Goal: Task Accomplishment & Management: Manage account settings

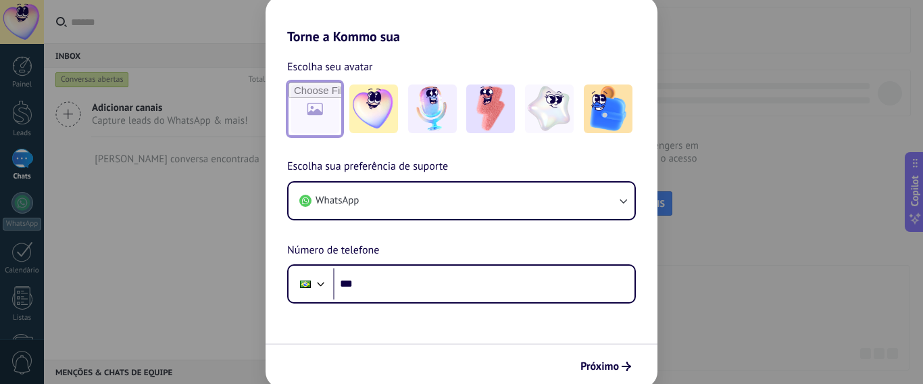
click at [316, 109] on input "file" at bounding box center [315, 108] width 53 height 53
type input "**********"
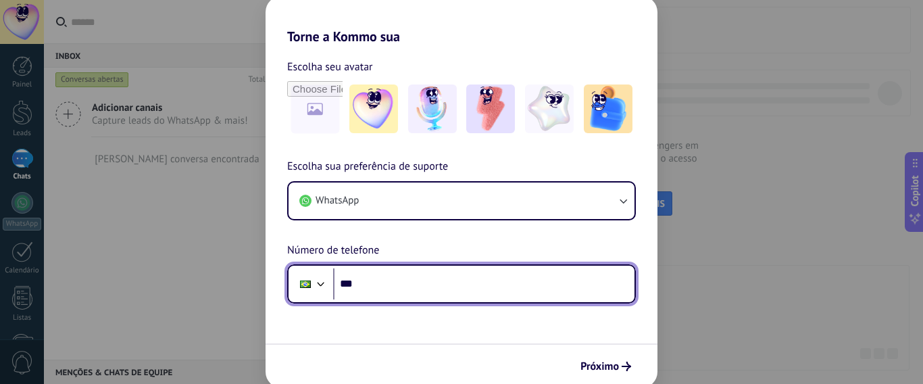
click at [447, 285] on input "***" at bounding box center [484, 283] width 302 height 31
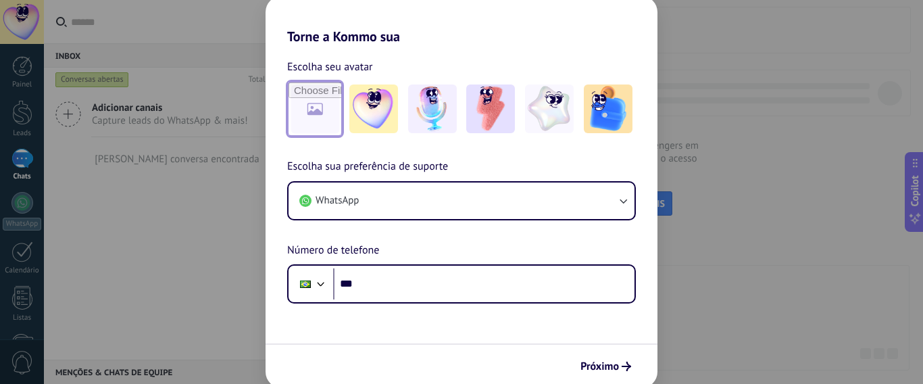
click at [308, 114] on input "file" at bounding box center [315, 108] width 53 height 53
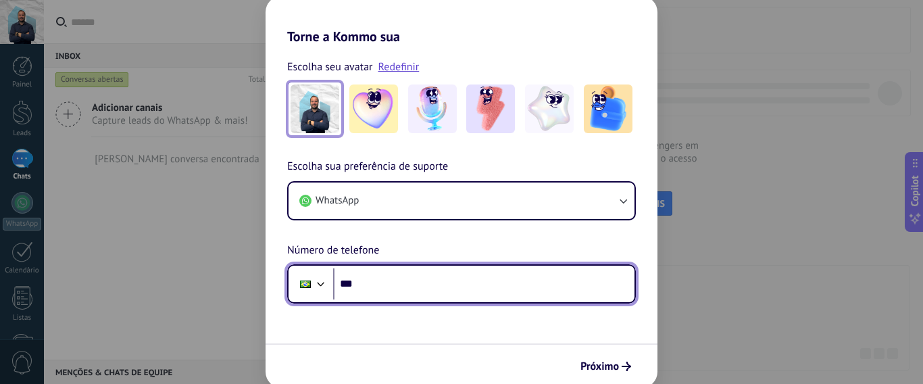
click at [416, 284] on input "***" at bounding box center [484, 283] width 302 height 31
type input "**********"
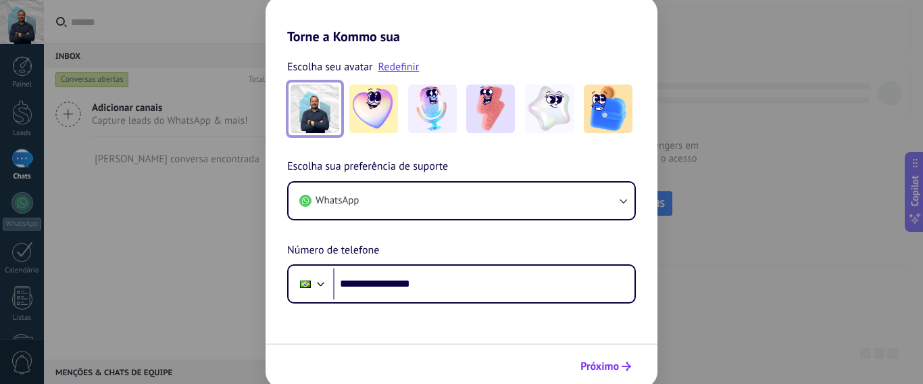
click at [615, 369] on span "Próximo" at bounding box center [600, 366] width 39 height 9
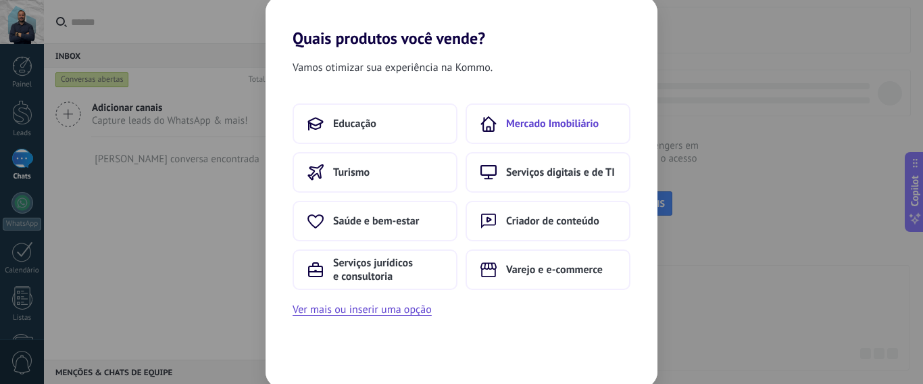
click at [514, 132] on button "Mercado Imobiliário" at bounding box center [548, 123] width 165 height 41
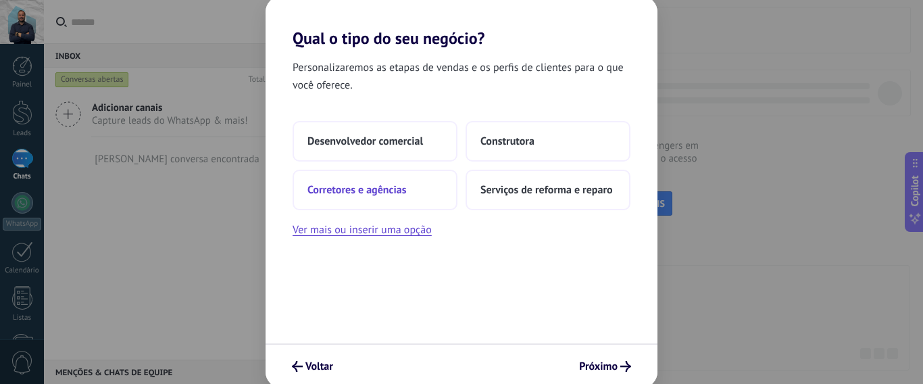
click at [389, 192] on span "Corretores e agências" at bounding box center [357, 190] width 99 height 14
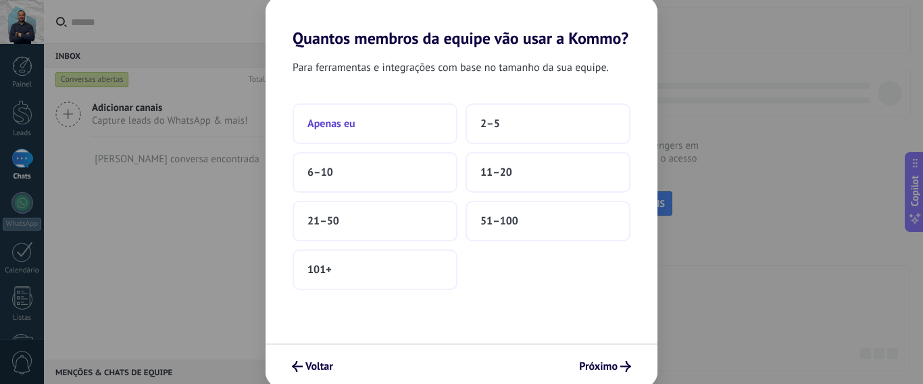
click at [345, 125] on span "Apenas eu" at bounding box center [332, 124] width 48 height 14
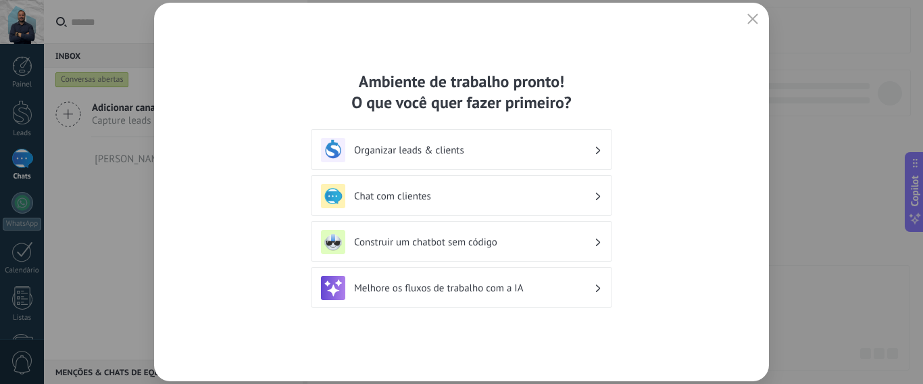
click at [439, 151] on h3 "Organizar leads & clients" at bounding box center [474, 150] width 240 height 13
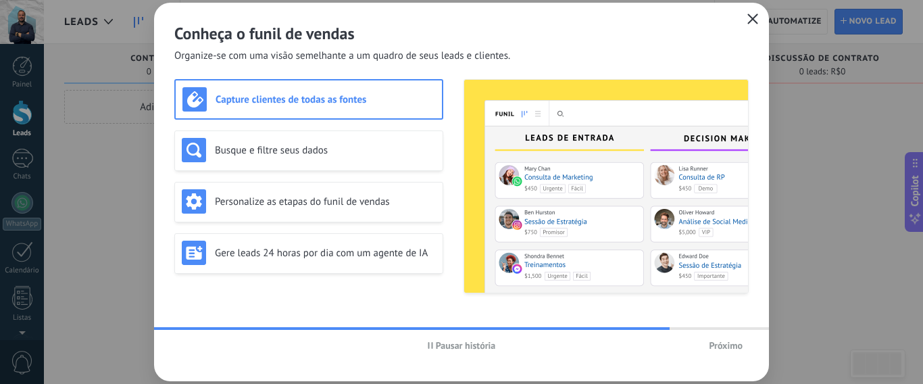
click at [752, 19] on icon "button" at bounding box center [753, 19] width 11 height 11
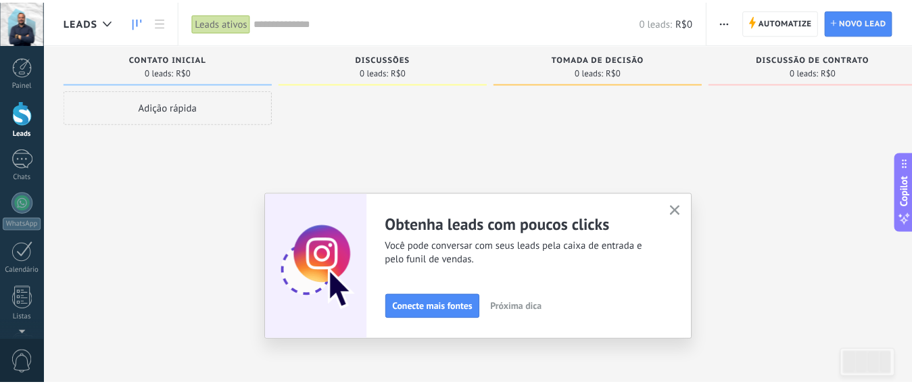
scroll to position [178, 0]
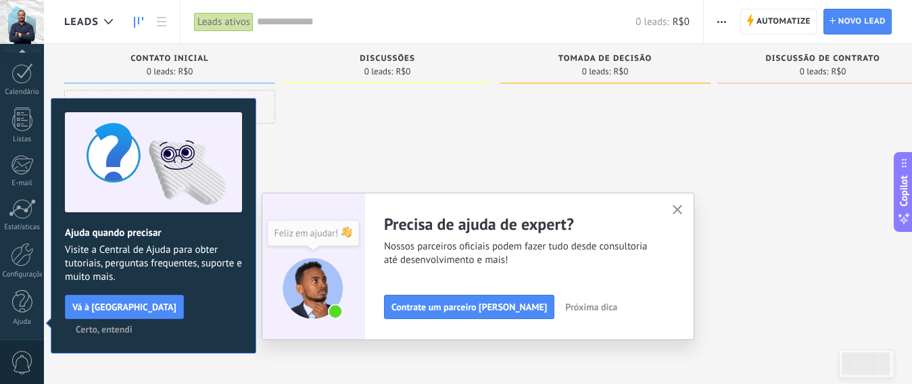
click at [133, 325] on span "Certo, entendi" at bounding box center [104, 329] width 57 height 9
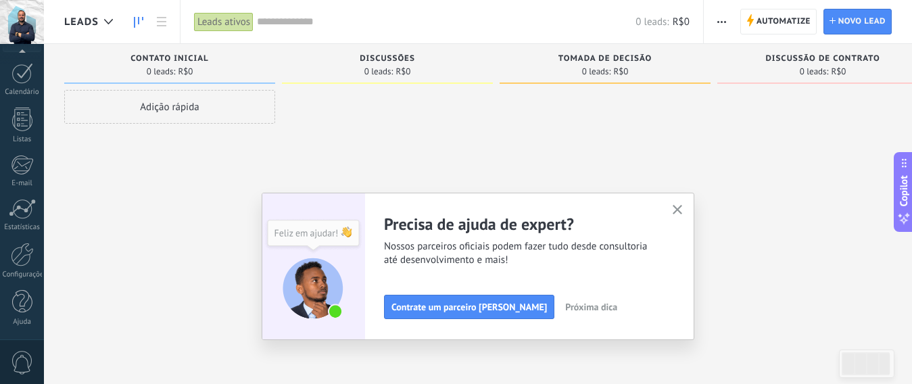
click at [683, 212] on use "button" at bounding box center [678, 210] width 10 height 10
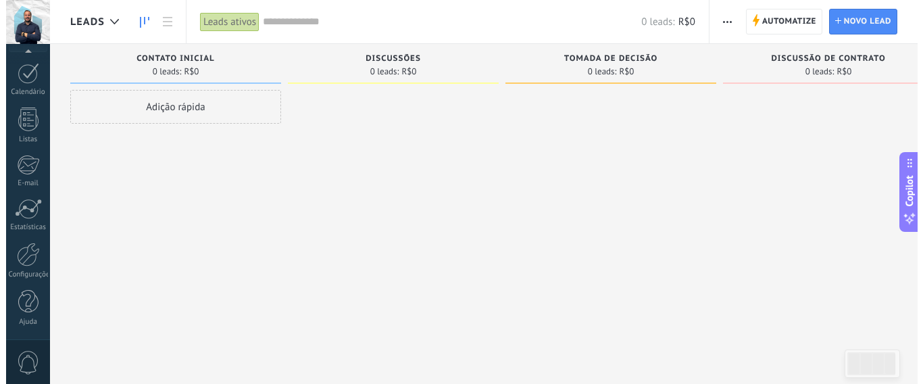
scroll to position [0, 0]
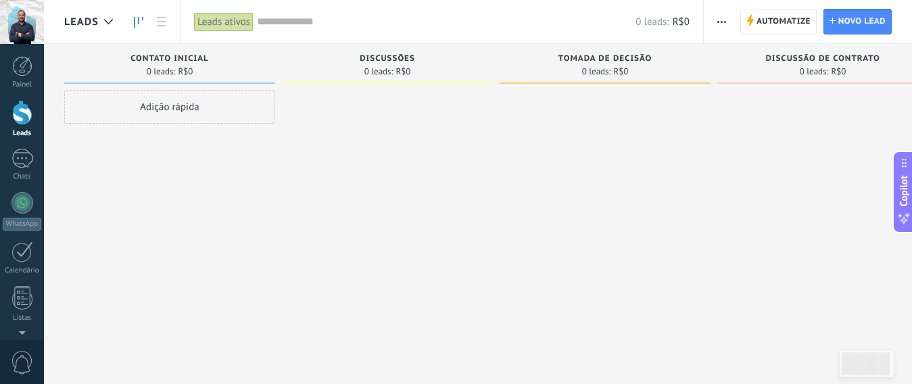
click at [181, 103] on div "Adição rápida" at bounding box center [169, 107] width 211 height 34
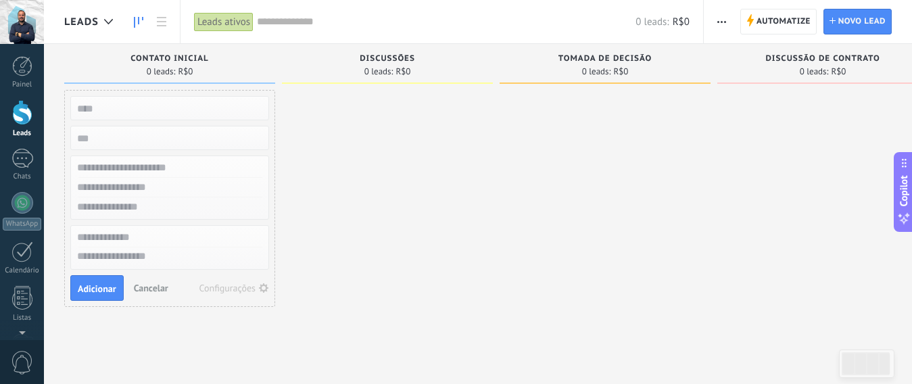
click at [181, 103] on input "text" at bounding box center [168, 108] width 197 height 19
click at [106, 138] on input "numeric" at bounding box center [168, 137] width 197 height 19
click at [140, 110] on input "text" at bounding box center [168, 108] width 197 height 19
click at [407, 110] on div at bounding box center [387, 200] width 211 height 220
click at [112, 21] on use at bounding box center [108, 21] width 9 height 5
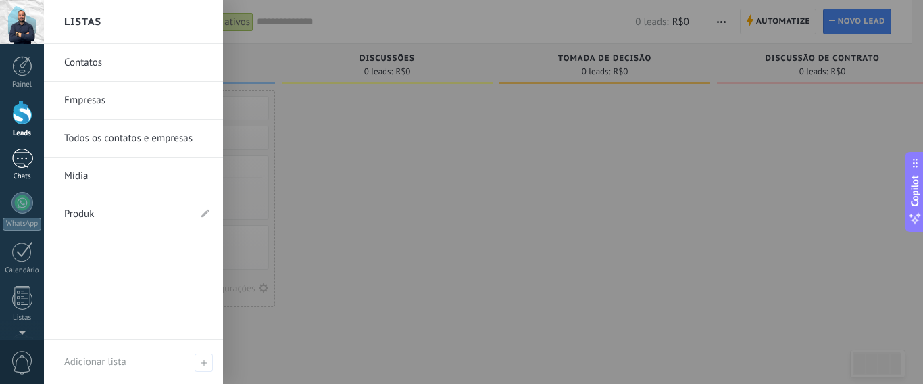
click at [23, 158] on div at bounding box center [22, 159] width 22 height 20
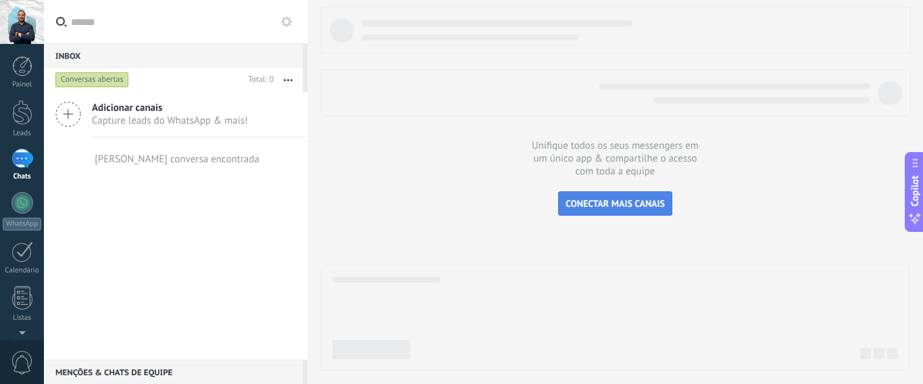
click at [569, 199] on span "CONECTAR MAIS CANAIS" at bounding box center [615, 203] width 99 height 12
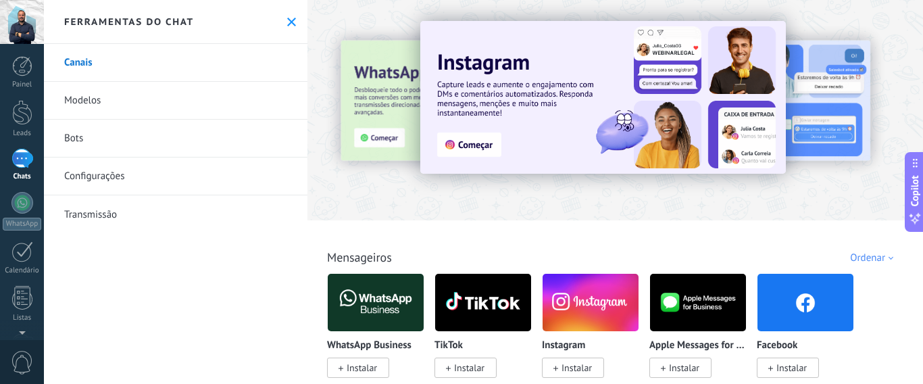
click at [386, 303] on img at bounding box center [376, 303] width 96 height 66
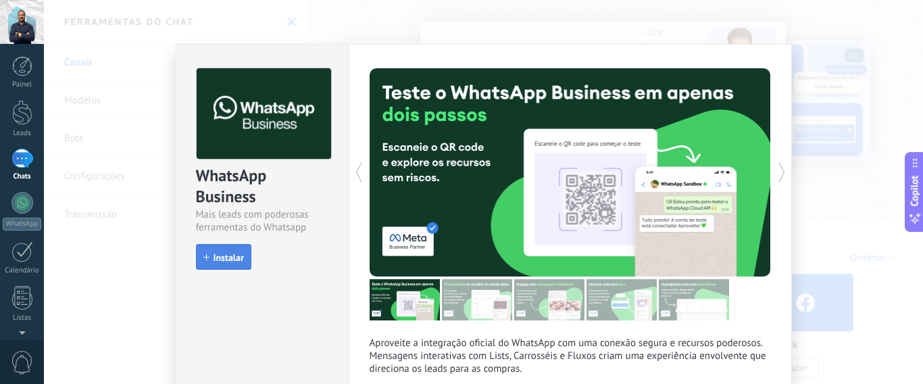
click at [227, 262] on span "Instalar" at bounding box center [229, 257] width 30 height 9
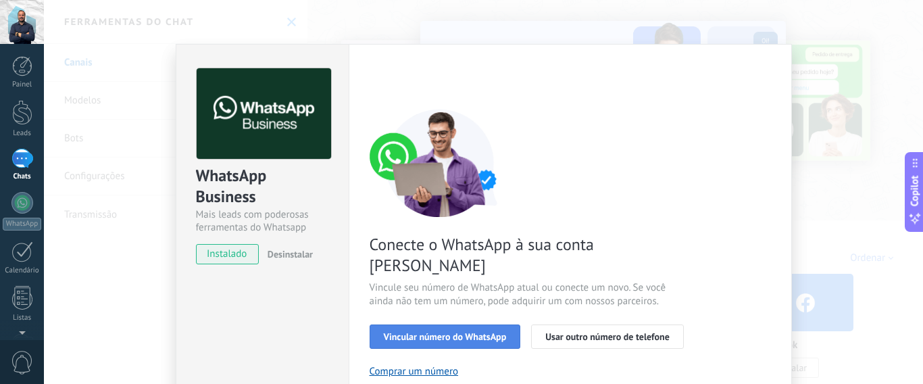
click at [455, 332] on span "Vincular número do WhatsApp" at bounding box center [445, 336] width 123 height 9
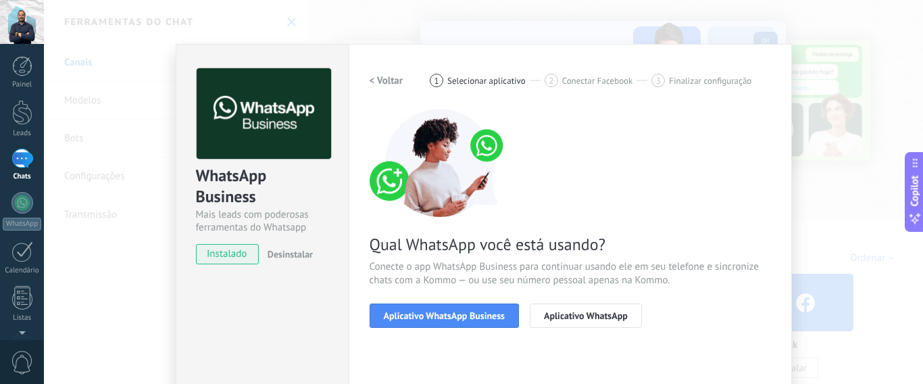
click at [455, 316] on span "Aplicativo WhatsApp Business" at bounding box center [444, 315] width 121 height 9
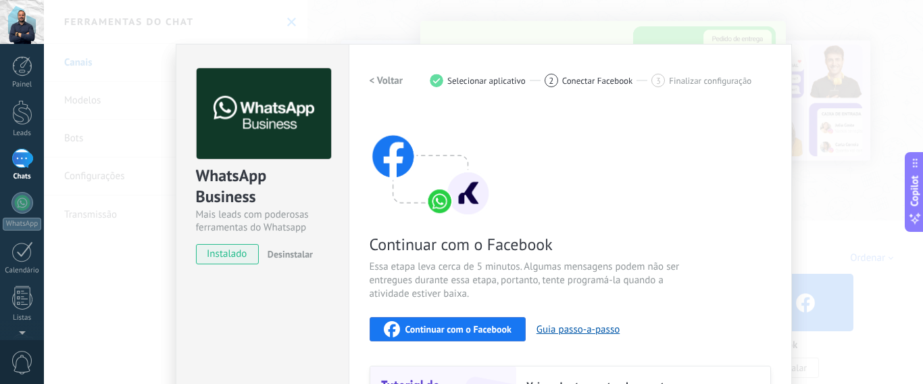
click at [487, 326] on span "Continuar com o Facebook" at bounding box center [459, 329] width 106 height 9
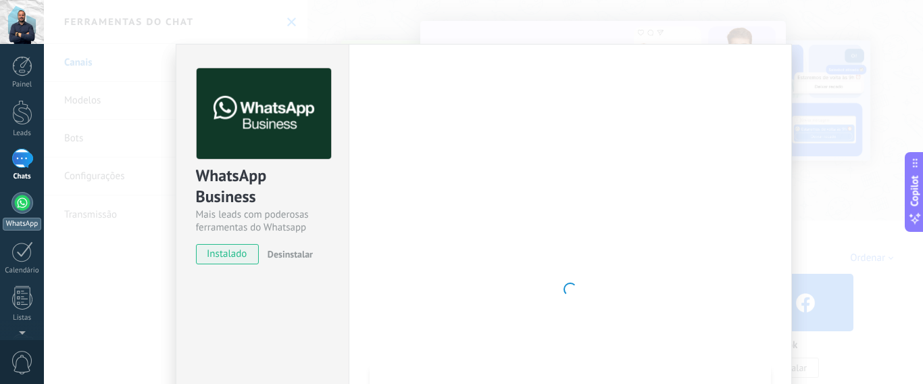
click at [15, 197] on div at bounding box center [22, 203] width 22 height 22
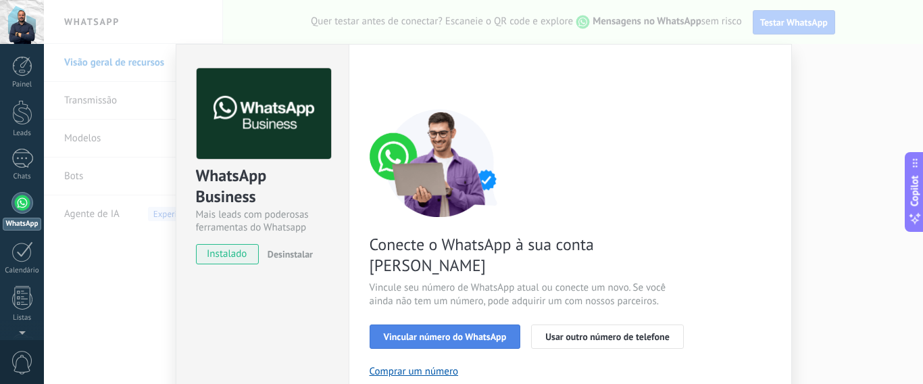
click at [427, 332] on span "Vincular número do WhatsApp" at bounding box center [445, 336] width 123 height 9
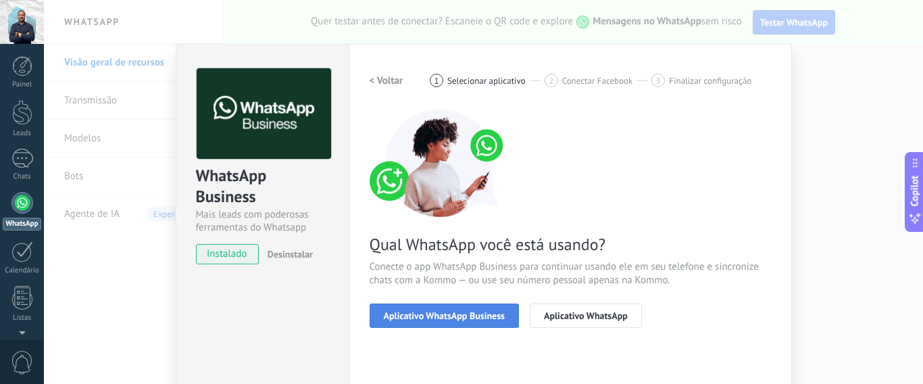
click at [427, 315] on span "Aplicativo WhatsApp Business" at bounding box center [444, 315] width 121 height 9
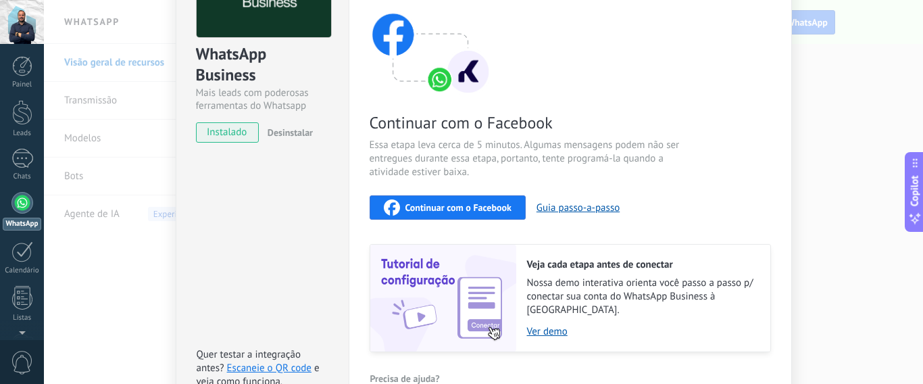
scroll to position [191, 0]
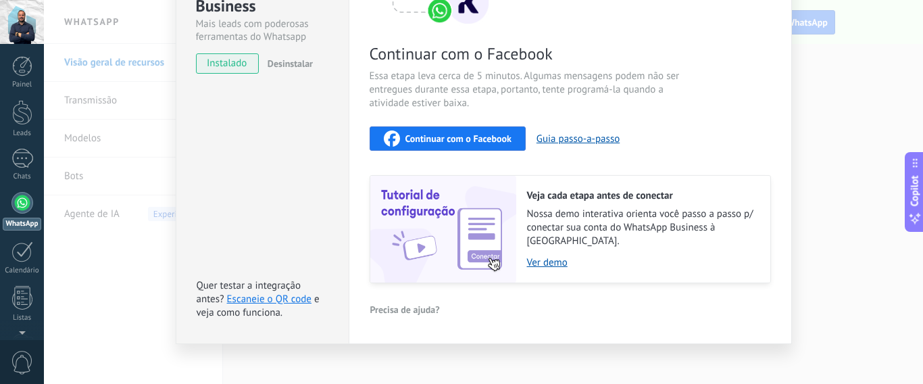
click at [402, 134] on div "Continuar com o Facebook" at bounding box center [448, 138] width 128 height 16
click at [291, 293] on link "Escaneie o QR code" at bounding box center [269, 299] width 85 height 13
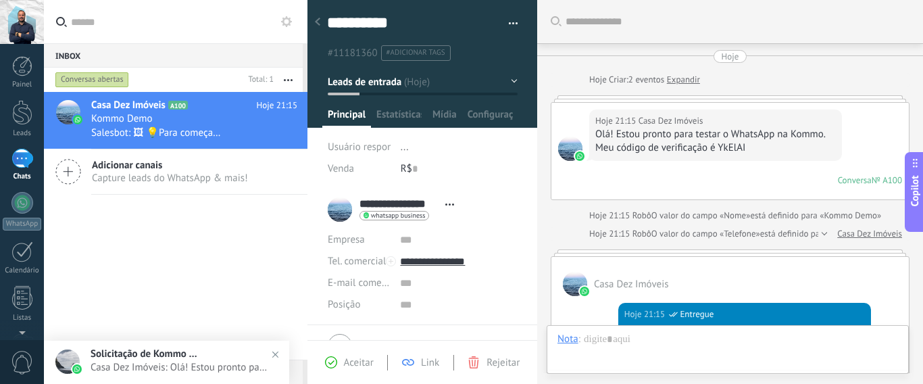
scroll to position [564, 0]
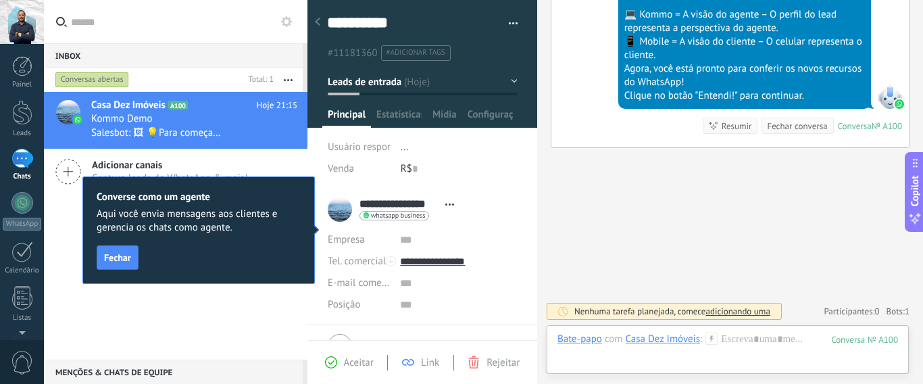
click at [127, 259] on span "Fechar" at bounding box center [117, 257] width 27 height 9
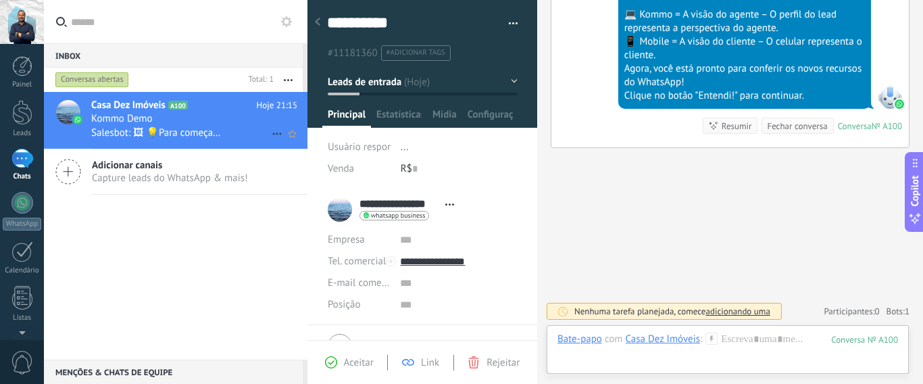
click at [124, 133] on span "Salesbot: 🖼 💡Para começar, vamos esclarecer como funciona: 💻 Kommo = A visão do…" at bounding box center [157, 132] width 132 height 13
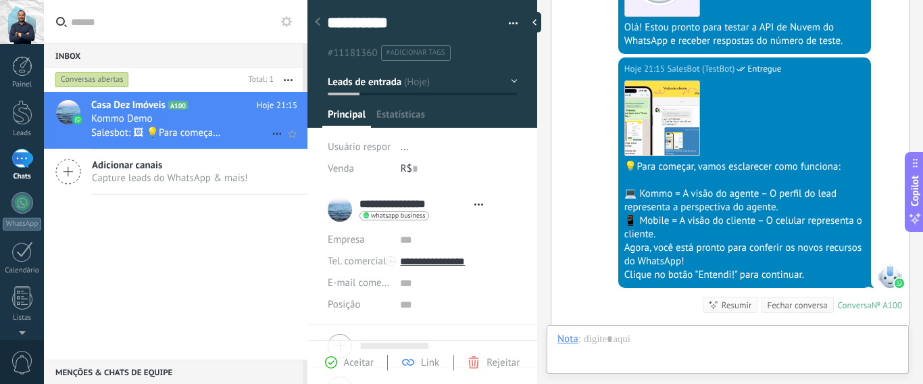
scroll to position [20, 0]
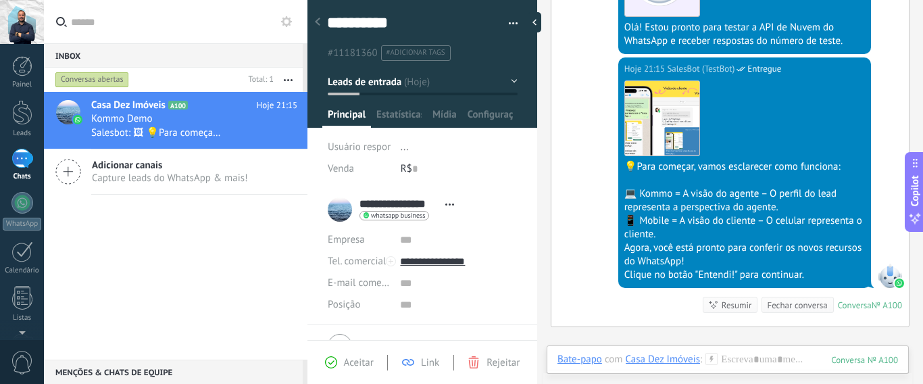
click at [589, 127] on div "Hoje 21:15 SalesBot (TestBot) Entregue Download 💡Para começar, vamos esclarecer…" at bounding box center [731, 191] width 358 height 269
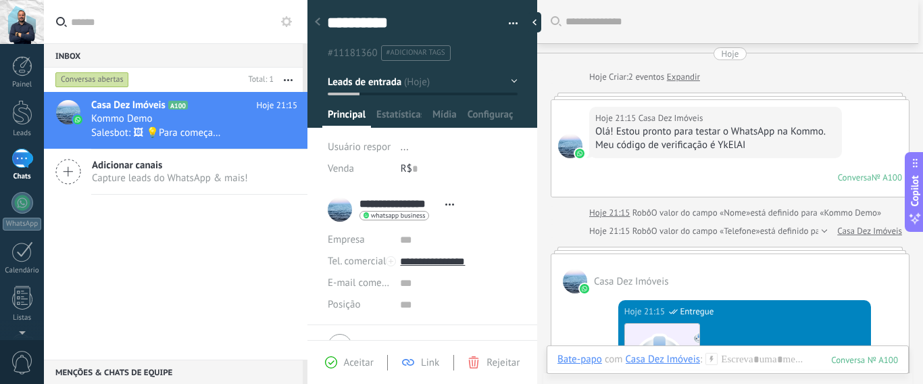
scroll to position [0, 0]
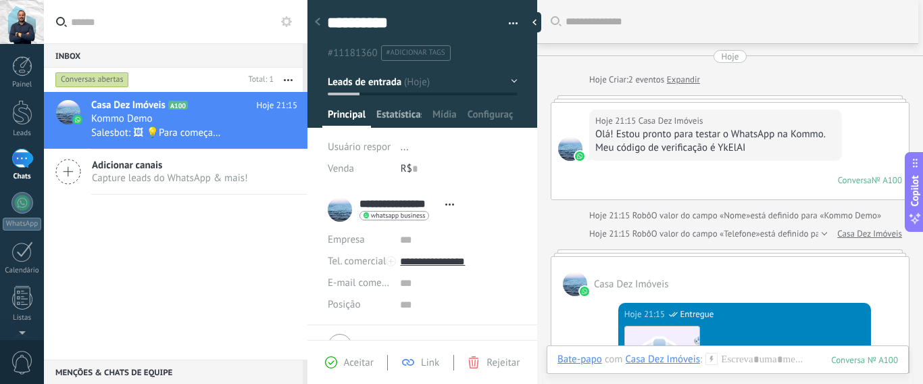
click at [388, 115] on span "Estatísticas" at bounding box center [399, 118] width 45 height 20
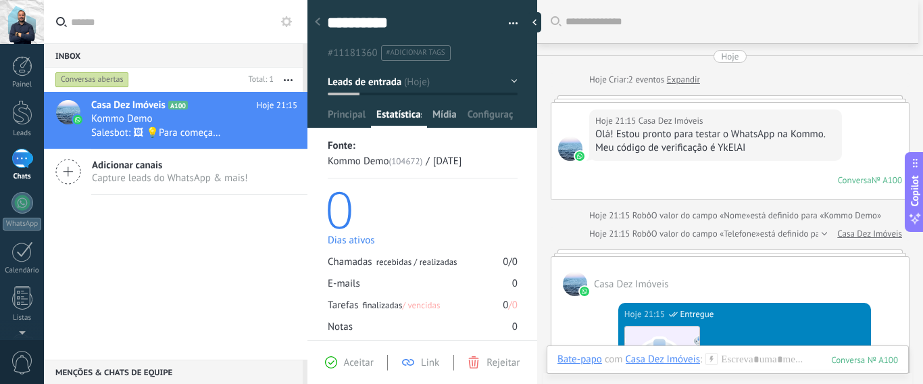
click at [452, 116] on span "Mídia" at bounding box center [445, 118] width 24 height 20
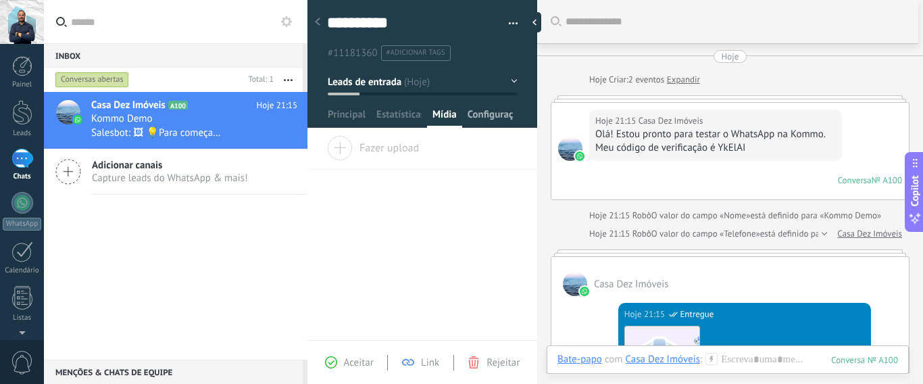
click at [487, 117] on span "Configurações" at bounding box center [490, 118] width 45 height 20
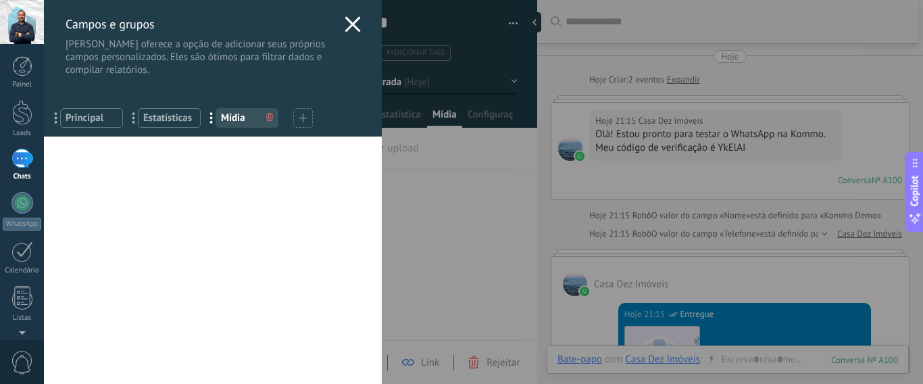
click at [347, 23] on use at bounding box center [353, 24] width 16 height 16
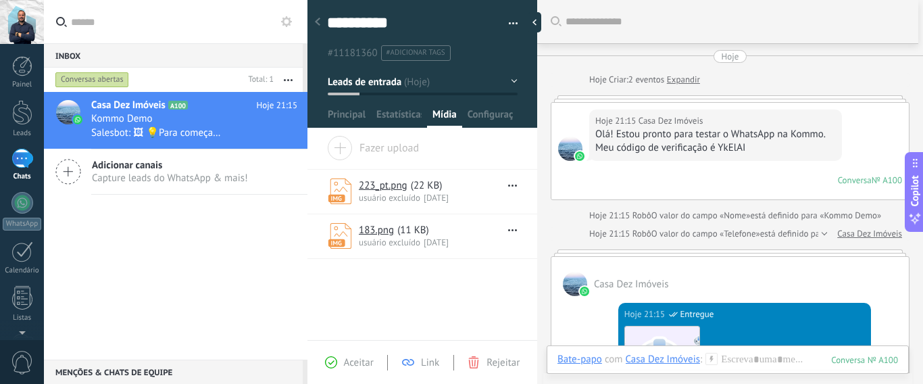
click at [313, 24] on div at bounding box center [317, 22] width 19 height 26
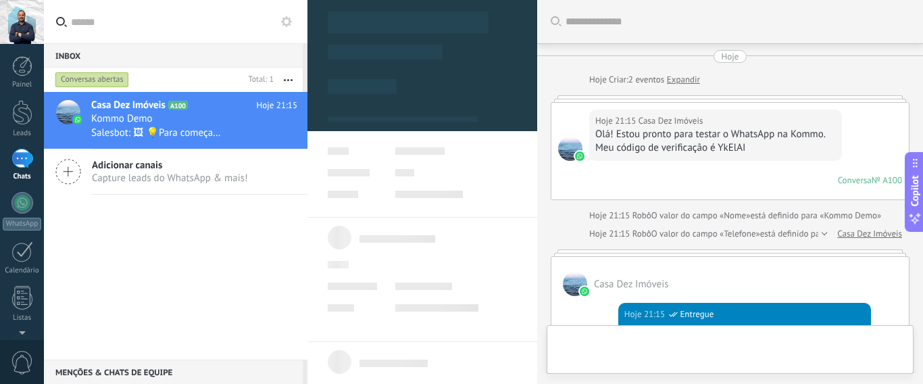
type textarea "**********"
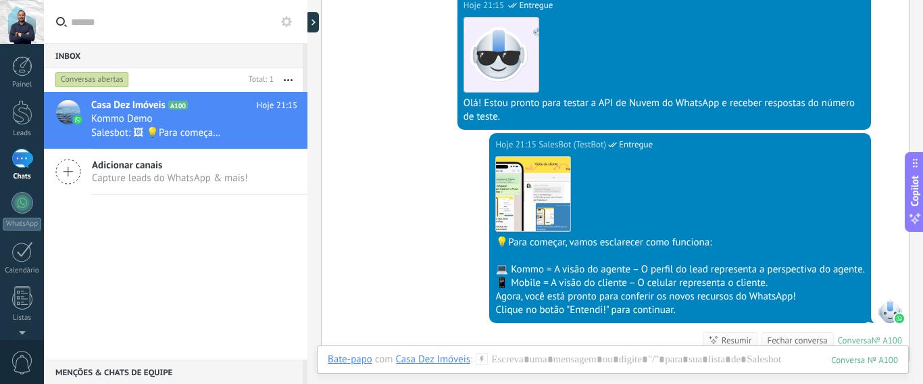
scroll to position [203, 0]
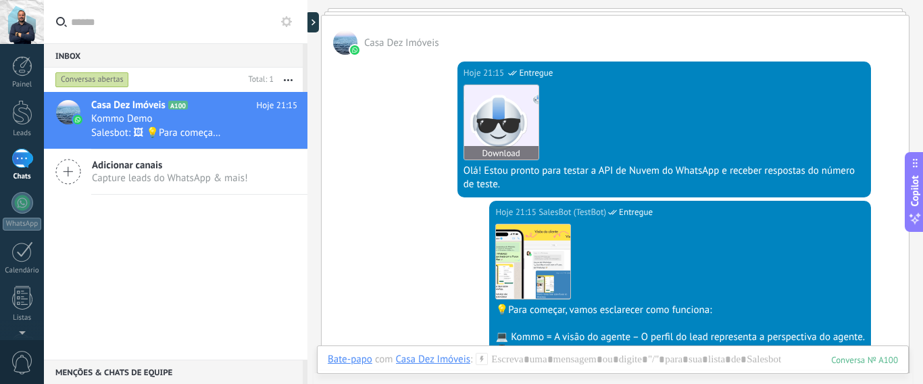
click at [507, 114] on img at bounding box center [501, 122] width 74 height 74
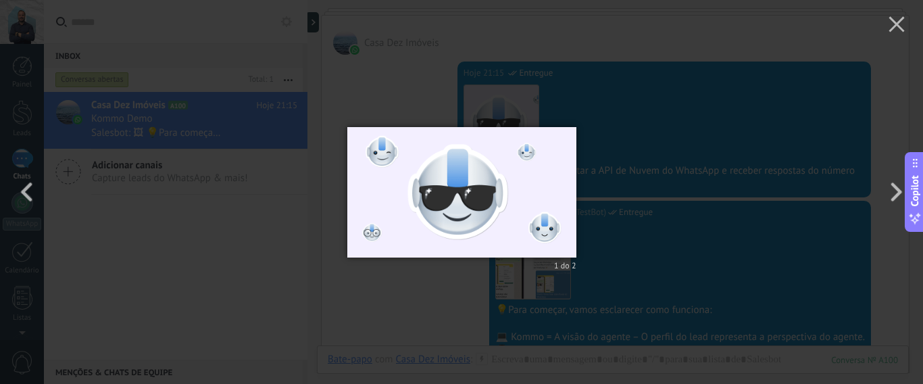
click at [663, 108] on div "1 do 2" at bounding box center [461, 192] width 923 height 384
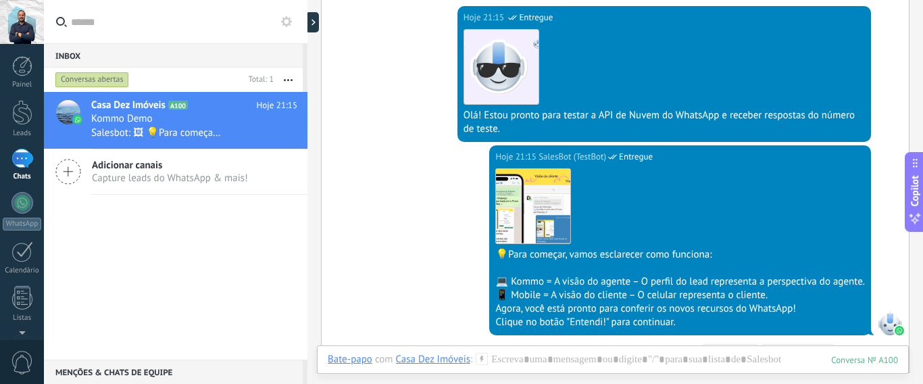
scroll to position [338, 0]
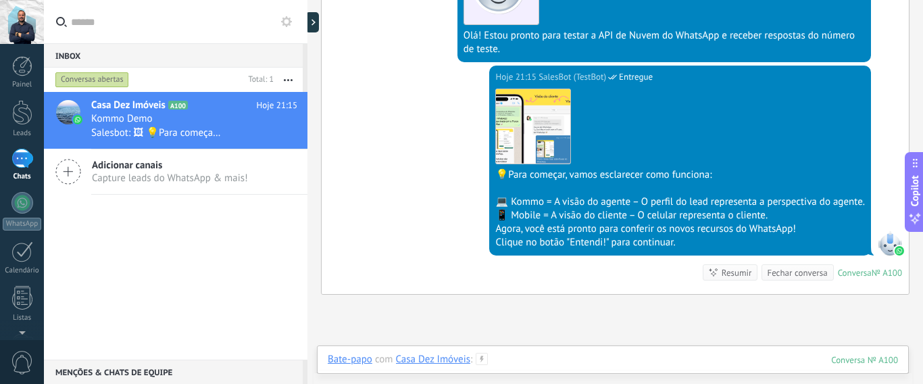
click at [554, 357] on div at bounding box center [613, 373] width 571 height 41
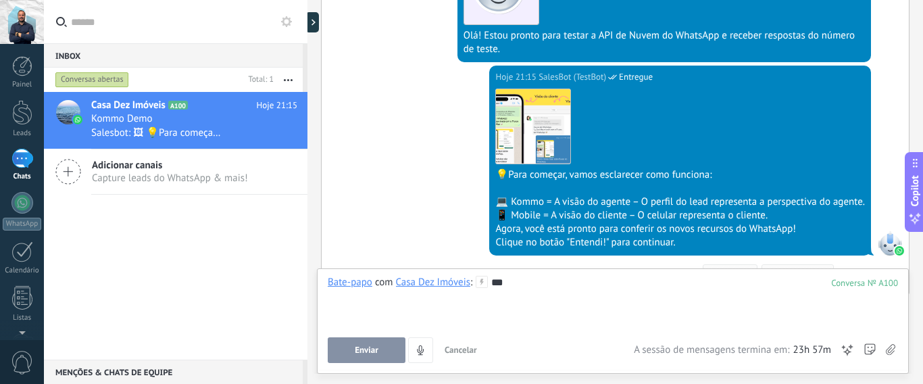
click at [397, 354] on button "Enviar" at bounding box center [367, 350] width 78 height 26
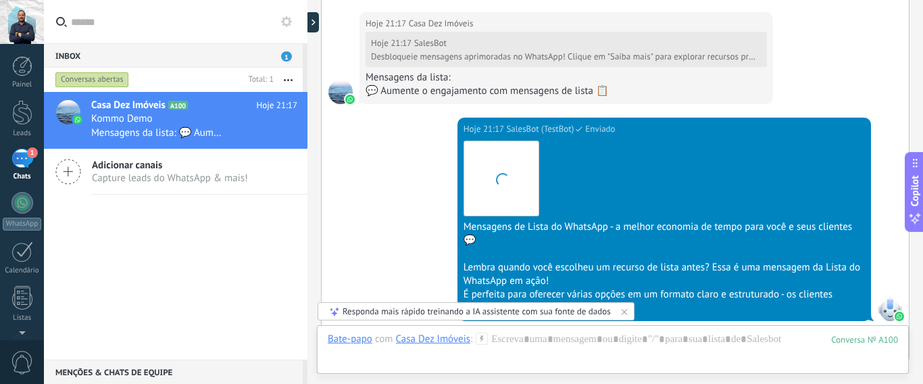
scroll to position [1159, 0]
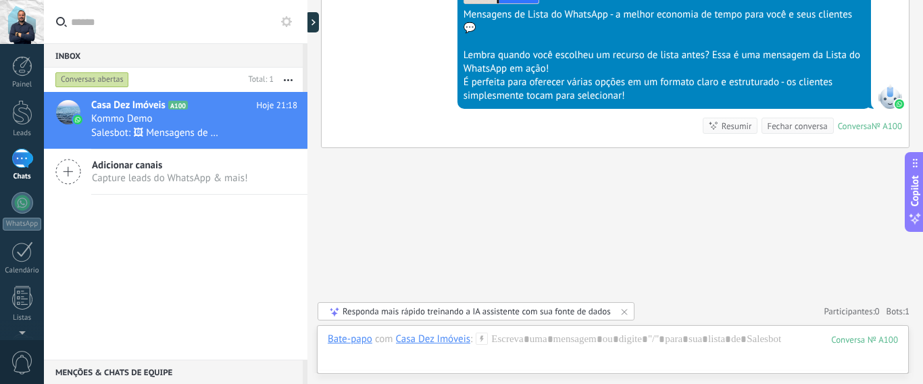
click at [769, 125] on div "Fechar conversa" at bounding box center [797, 126] width 60 height 13
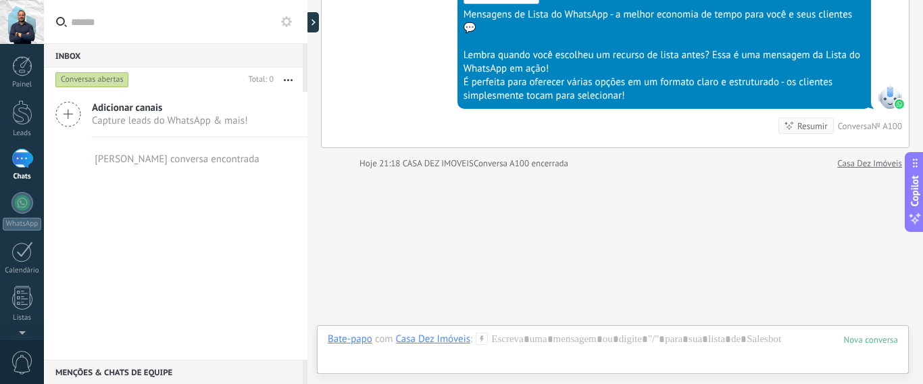
scroll to position [1181, 0]
